Goal: Information Seeking & Learning: Learn about a topic

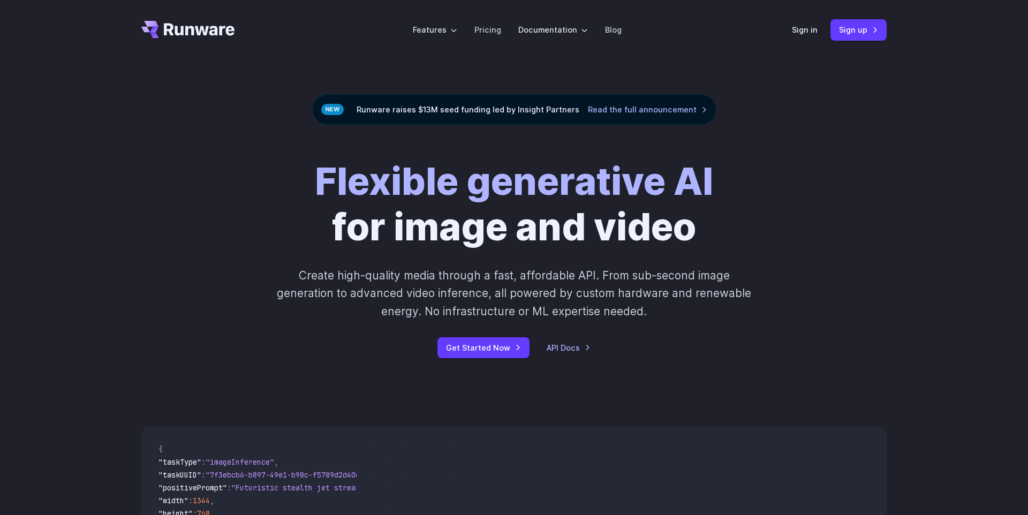
click at [495, 55] on header "Features Tasks Image generation Video generation Sonic Inference Engine™ Models…" at bounding box center [513, 30] width 771 height 60
click at [488, 33] on link "Pricing" at bounding box center [487, 30] width 27 height 12
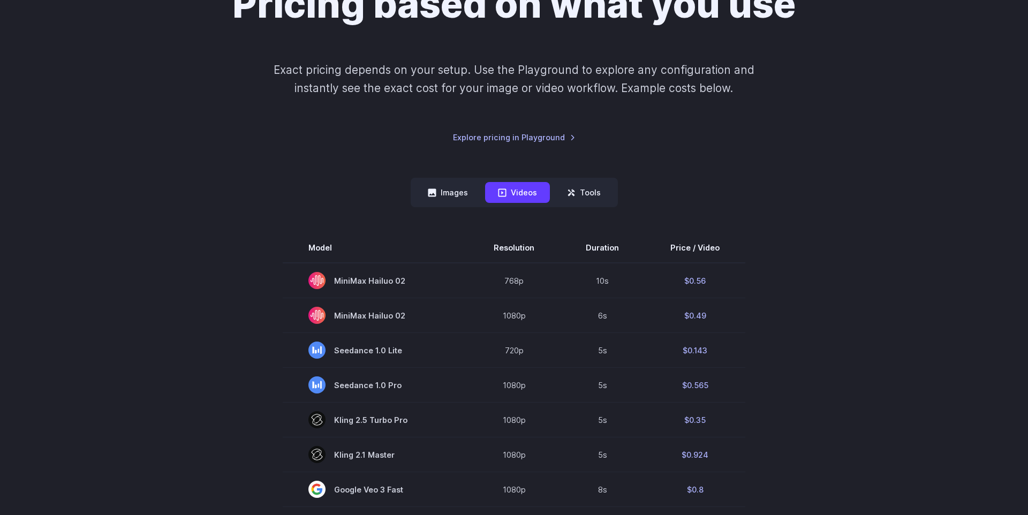
scroll to position [61, 0]
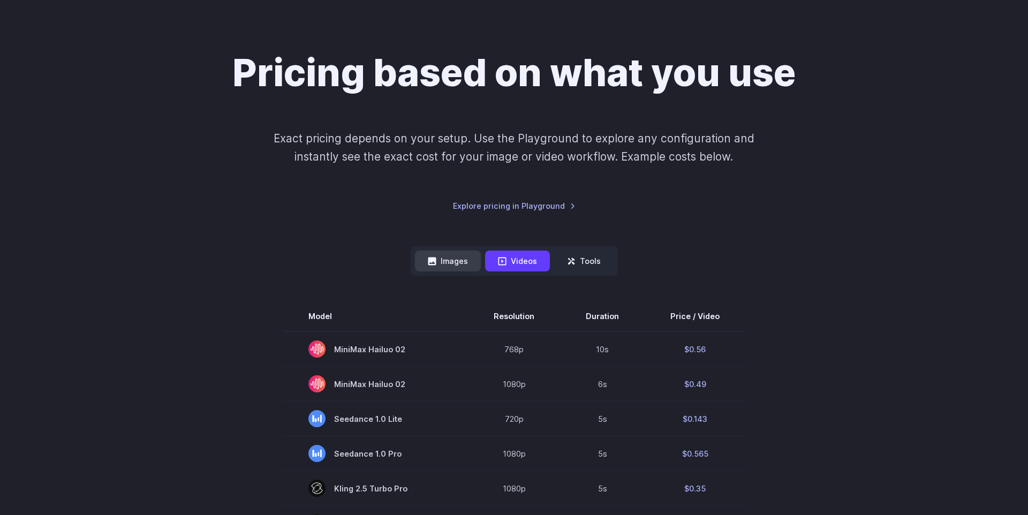
click at [459, 267] on button "Images" at bounding box center [448, 261] width 66 height 21
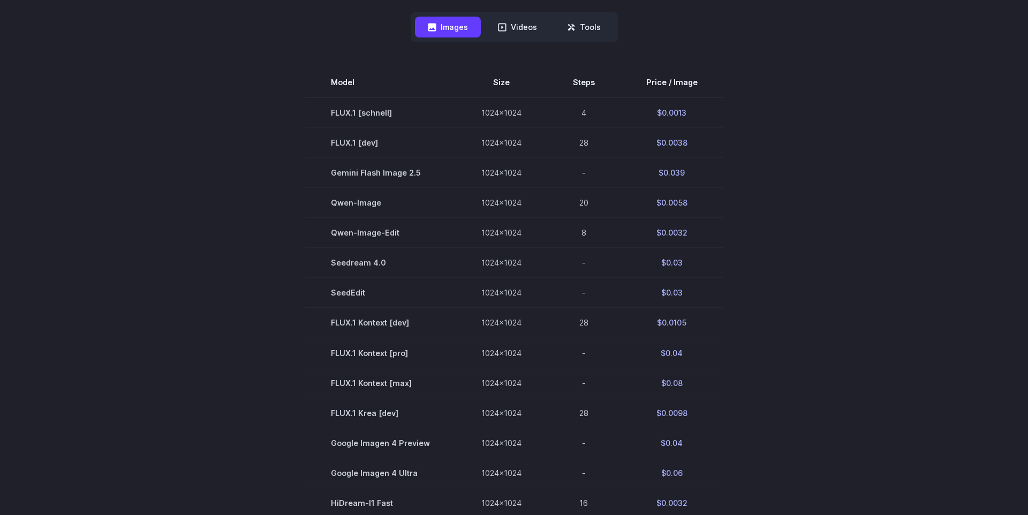
scroll to position [183, 0]
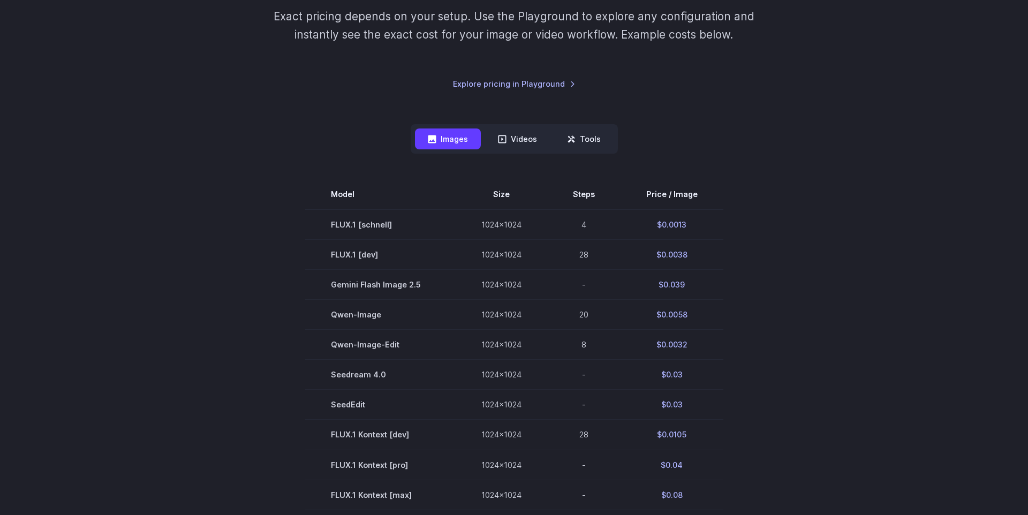
click at [870, 270] on section "Model Size Steps Price / Image FLUX.1 [schnell] 1024x1024 4 $0.0013 FLUX.1 [dev…" at bounding box center [513, 494] width 745 height 630
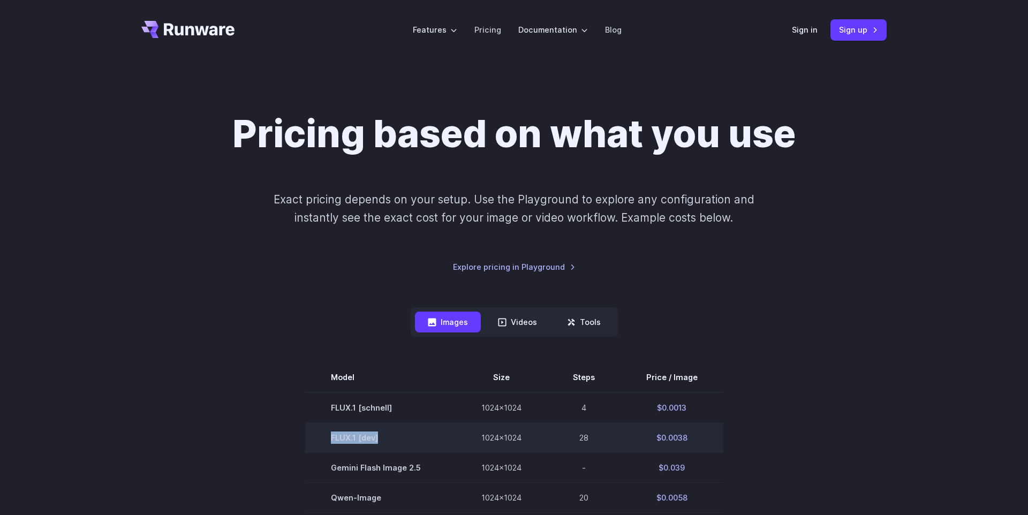
drag, startPoint x: 331, startPoint y: 439, endPoint x: 391, endPoint y: 442, distance: 60.0
click at [391, 442] on td "FLUX.1 [dev]" at bounding box center [380, 438] width 150 height 30
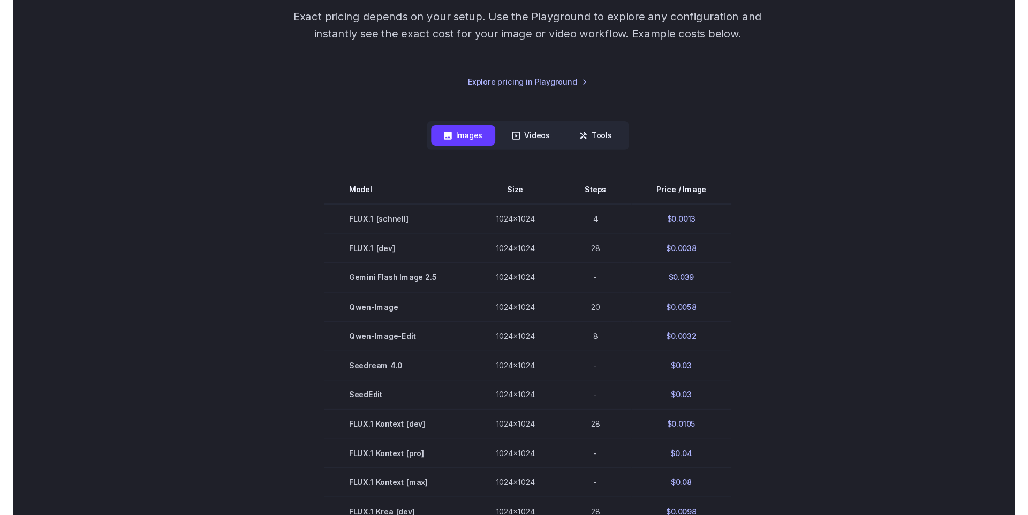
scroll to position [183, 0]
